Goal: Information Seeking & Learning: Check status

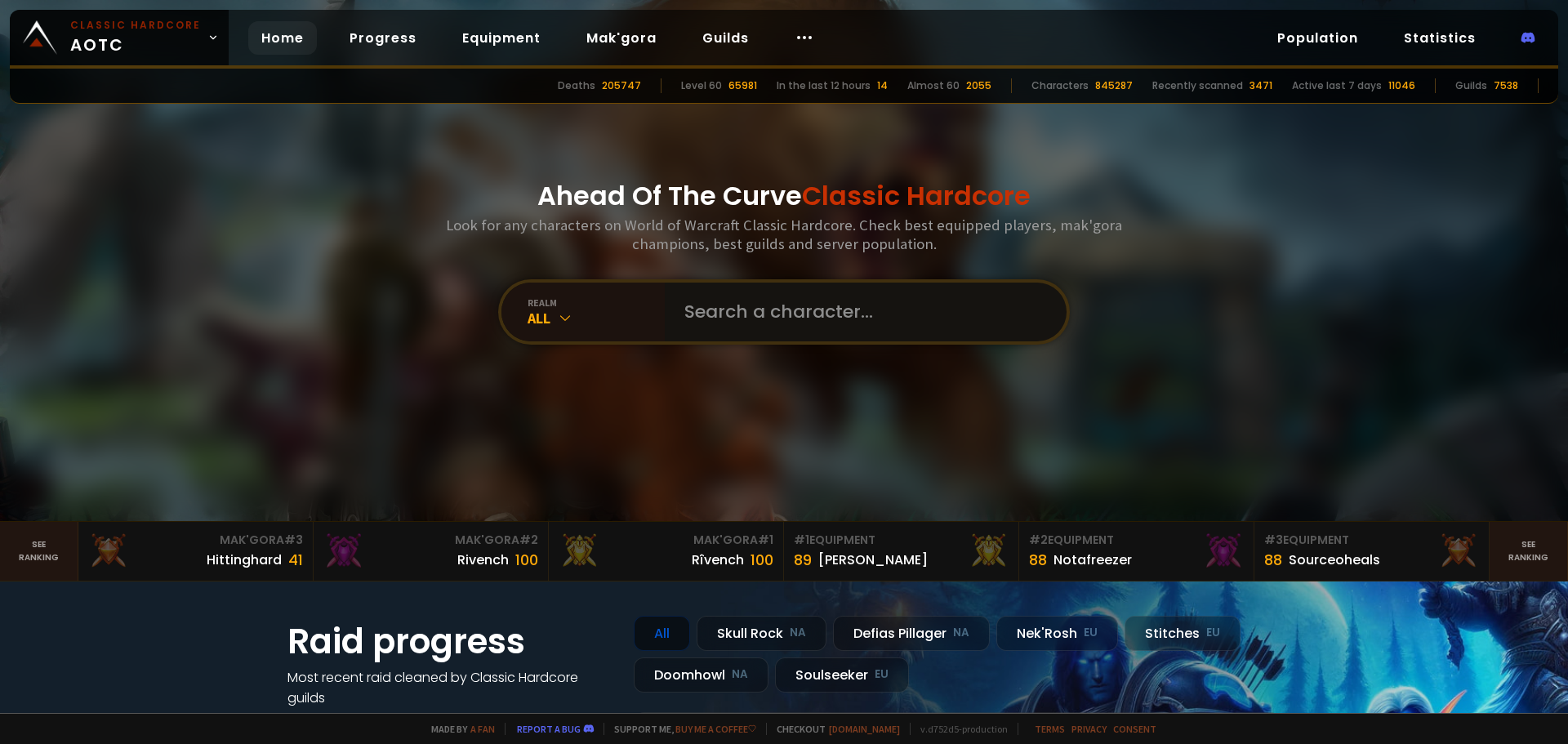
click at [751, 311] on input "text" at bounding box center [861, 312] width 372 height 59
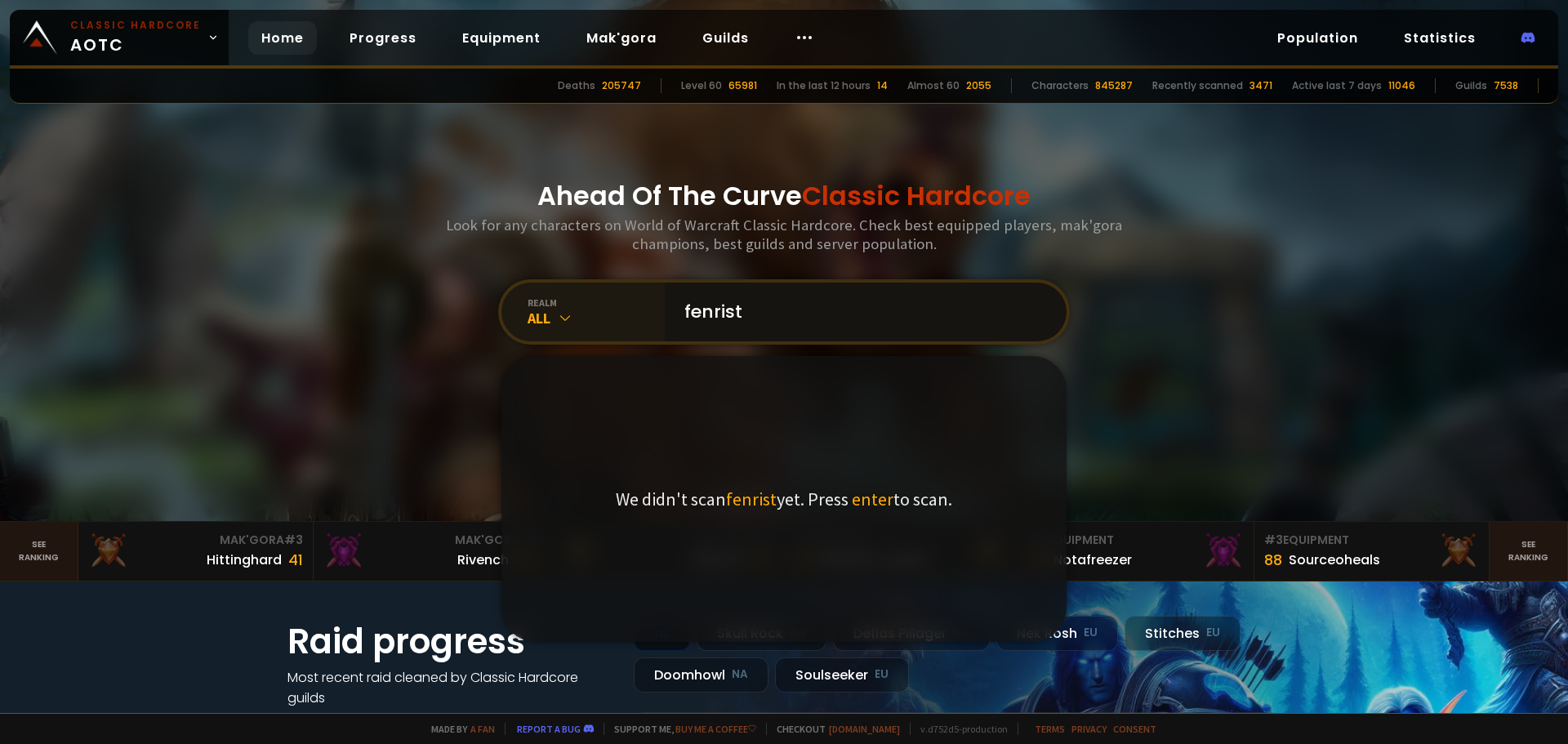
type input "fenrist"
click at [533, 315] on div "All" at bounding box center [596, 318] width 137 height 19
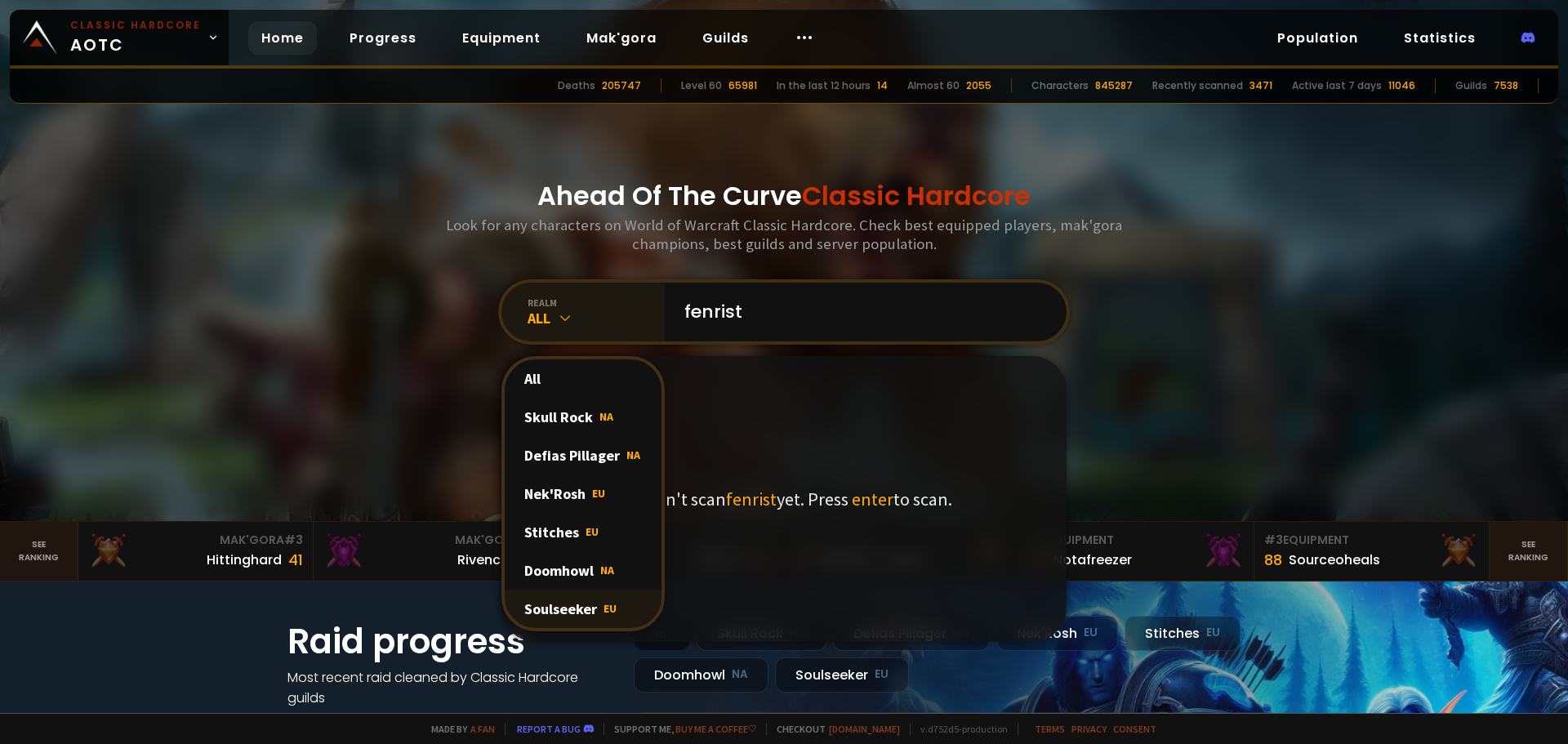
click at [583, 600] on div "Soulseeker EU" at bounding box center [583, 608] width 157 height 39
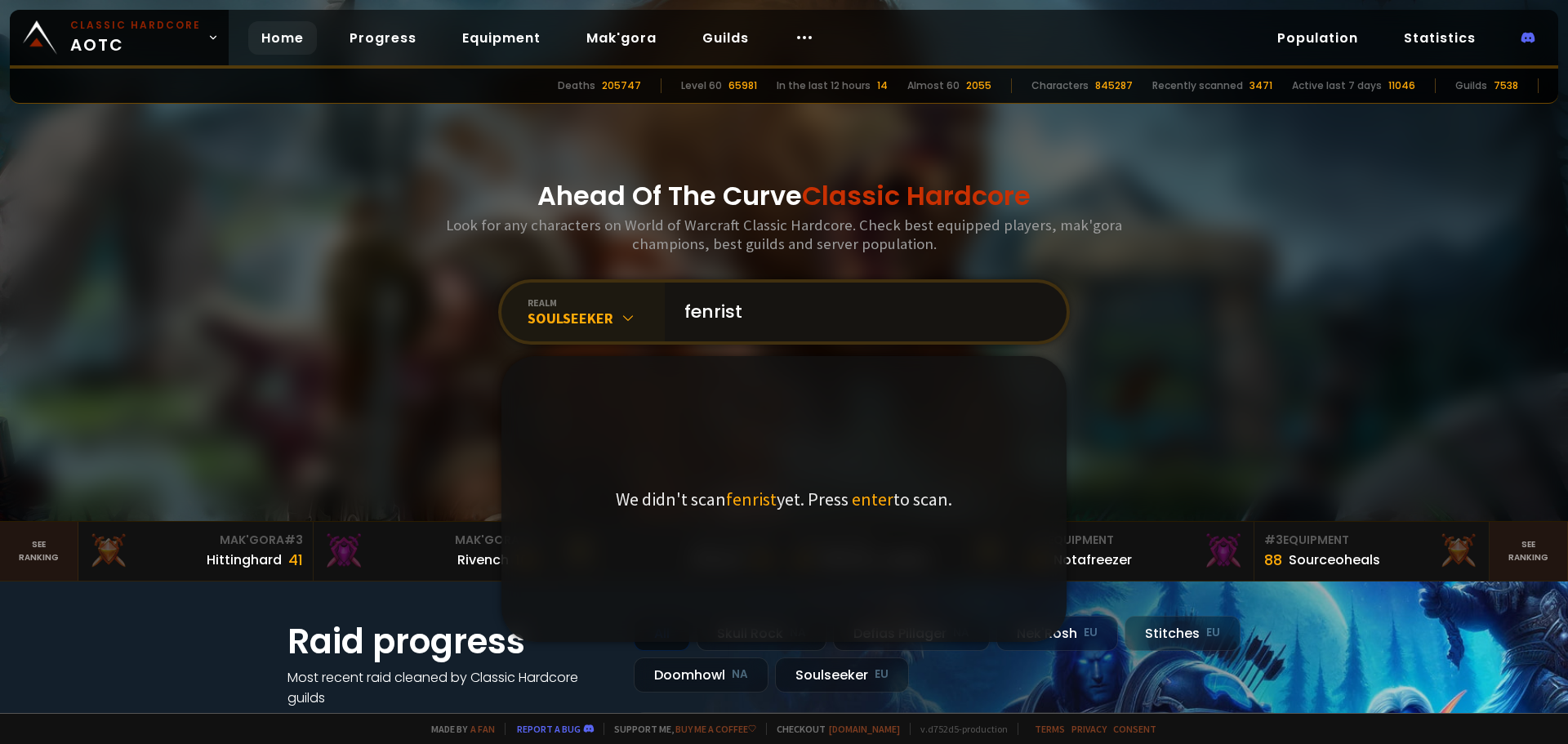
click at [802, 311] on input "fenrist" at bounding box center [861, 312] width 372 height 59
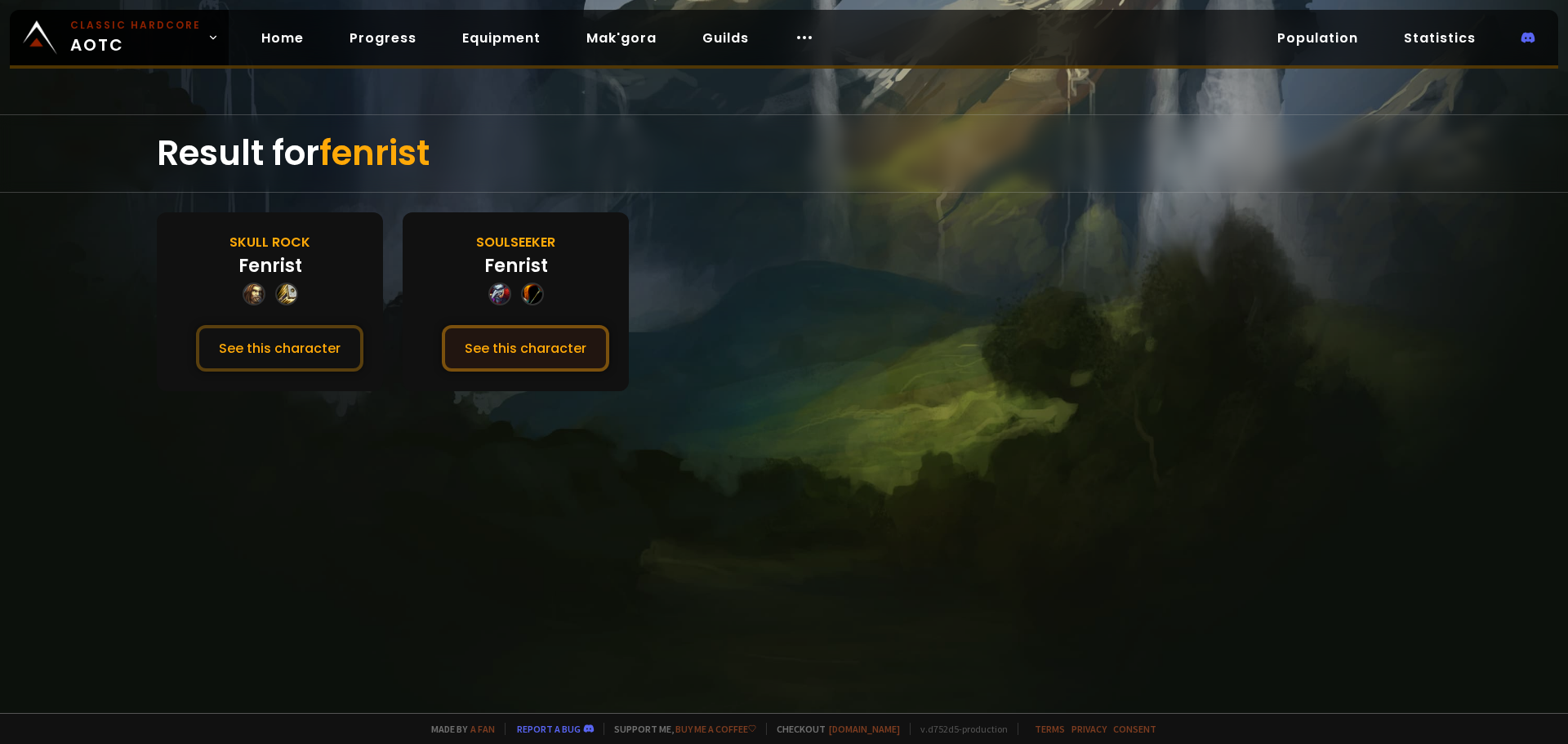
click at [520, 347] on button "See this character" at bounding box center [525, 348] width 167 height 47
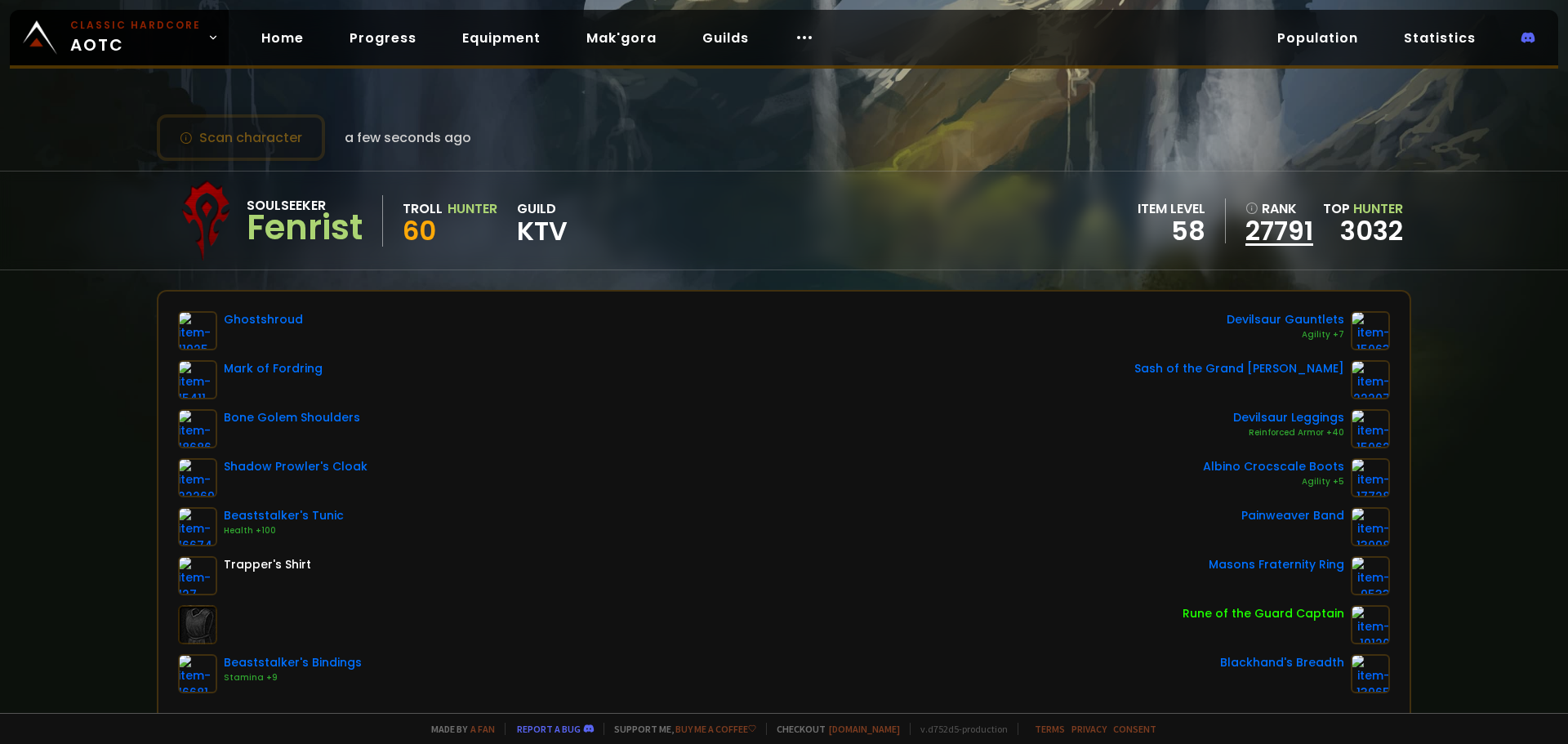
click at [1263, 229] on link "27791" at bounding box center [1279, 231] width 68 height 25
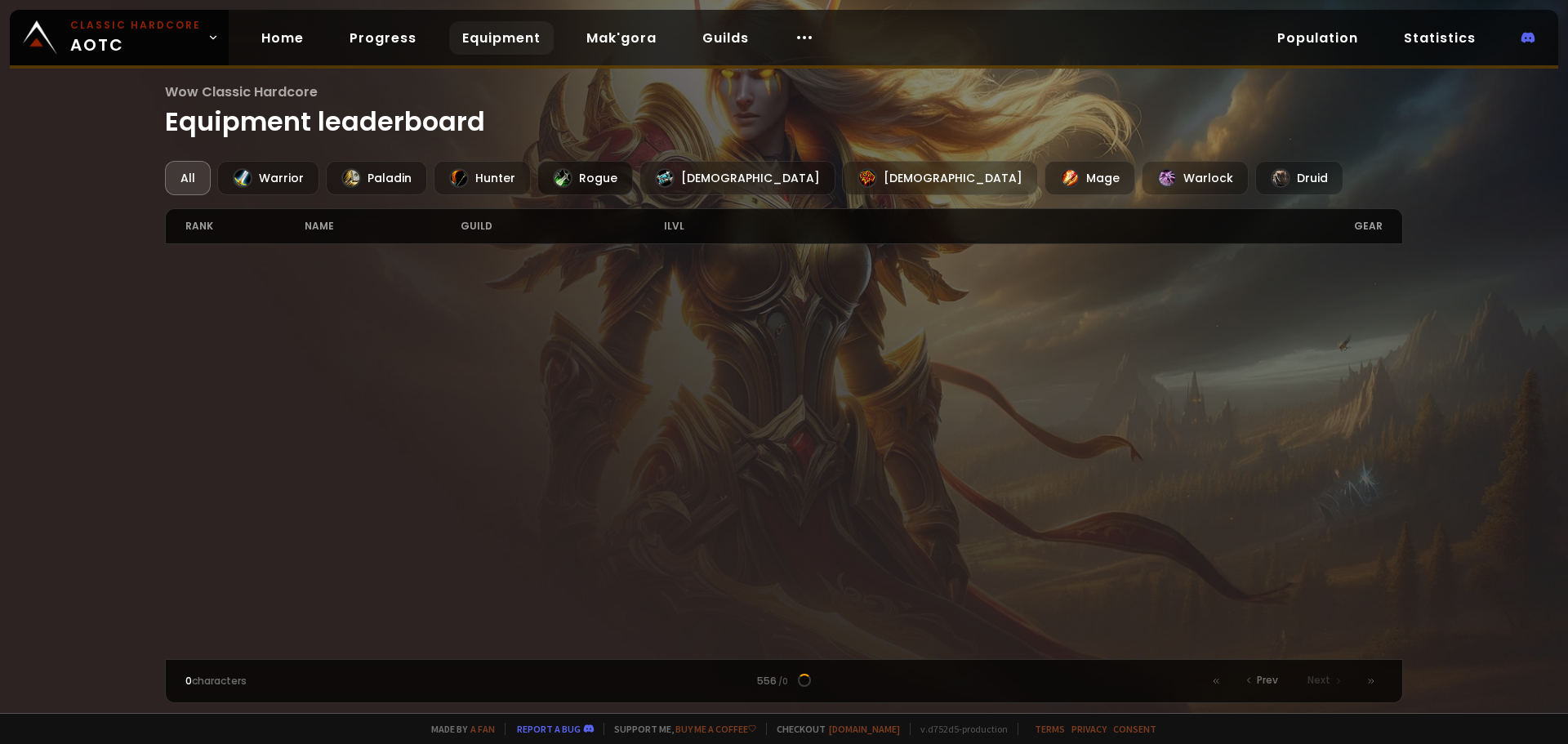
scroll to position [2408, 0]
